Goal: Transaction & Acquisition: Purchase product/service

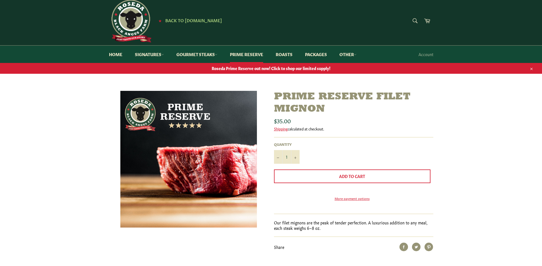
scroll to position [59, 0]
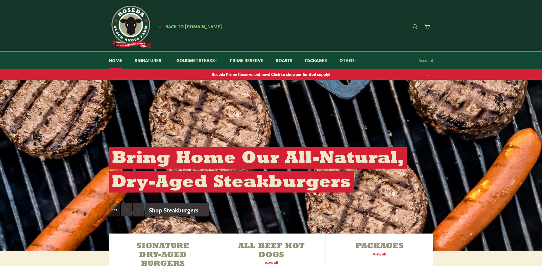
click at [281, 74] on span "Roseda Prime Reserve out now! Click to shop our limited supply!" at bounding box center [271, 73] width 336 height 5
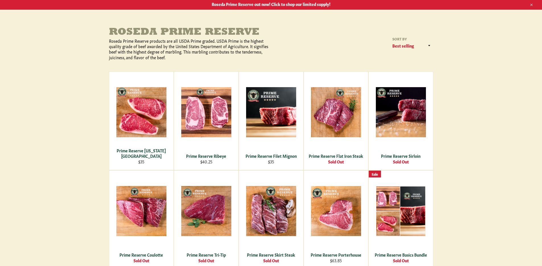
scroll to position [46, 0]
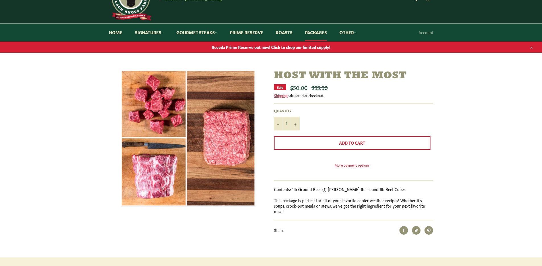
scroll to position [28, 0]
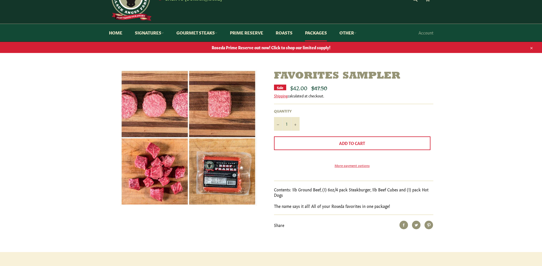
scroll to position [28, 0]
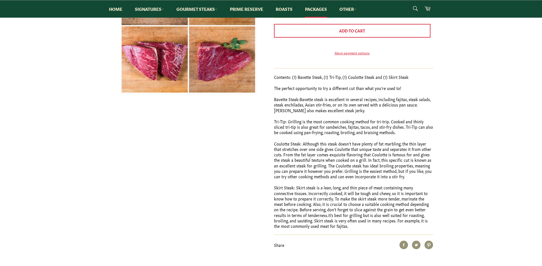
scroll to position [115, 0]
